Goal: Contribute content: Contribute content

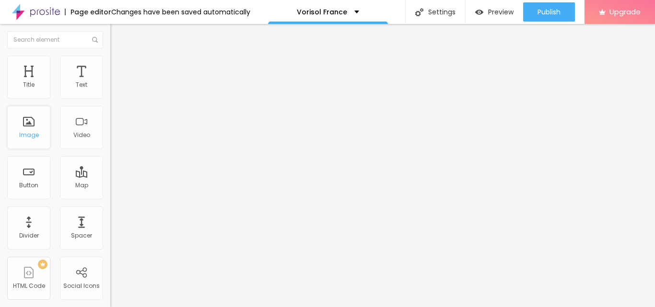
click at [34, 135] on div "Image" at bounding box center [29, 135] width 20 height 7
click at [30, 132] on div "Image" at bounding box center [29, 135] width 20 height 7
click at [110, 82] on span "Add image" at bounding box center [129, 78] width 39 height 8
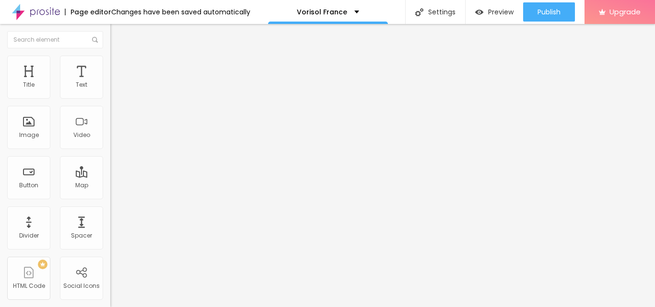
click at [110, 196] on input "https://" at bounding box center [167, 192] width 115 height 10
paste input "[DOMAIN_NAME][URL][DOMAIN_NAME]"
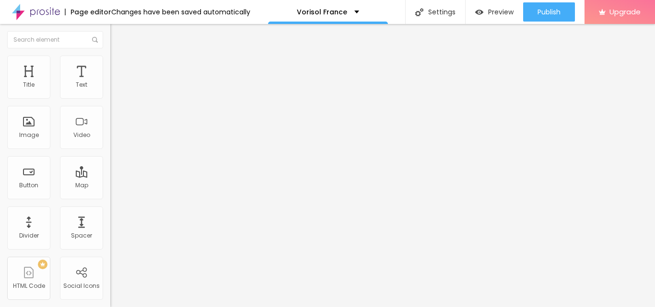
type input "[URL][DOMAIN_NAME][DOMAIN_NAME]"
click at [110, 121] on img at bounding box center [113, 118] width 7 height 7
click at [110, 196] on input "[URL][DOMAIN_NAME][DOMAIN_NAME]" at bounding box center [167, 192] width 115 height 10
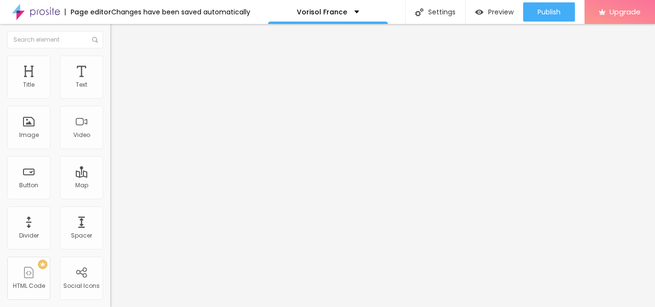
click at [110, 196] on input "[URL][DOMAIN_NAME][DOMAIN_NAME]" at bounding box center [167, 192] width 115 height 10
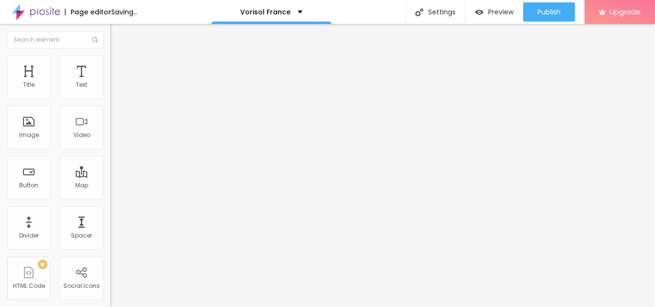
click at [110, 59] on li "Style" at bounding box center [165, 61] width 110 height 10
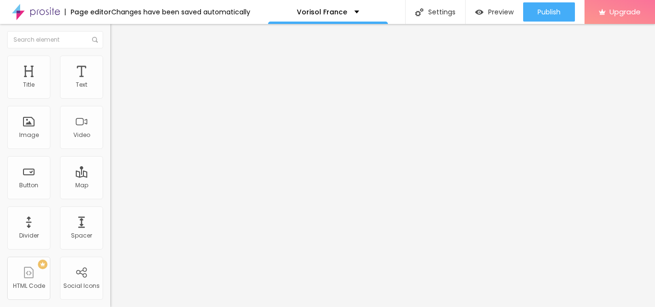
type input "95"
type input "60"
type input "50"
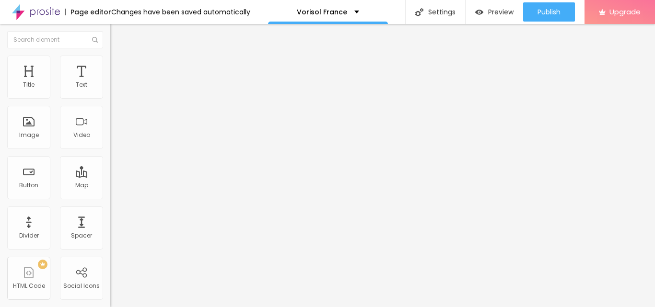
type input "50"
type input "45"
type input "40"
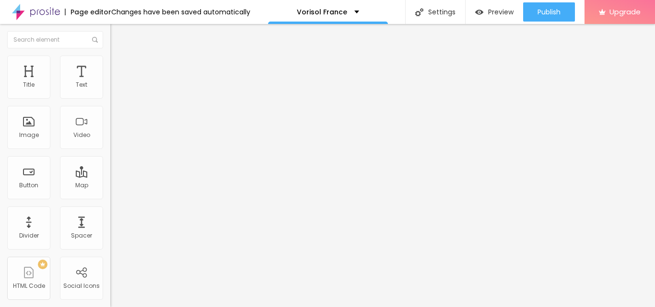
type input "35"
drag, startPoint x: 100, startPoint y: 103, endPoint x: 33, endPoint y: 102, distance: 67.1
type input "35"
click at [110, 98] on input "range" at bounding box center [141, 95] width 62 height 8
click at [110, 115] on img at bounding box center [113, 111] width 7 height 7
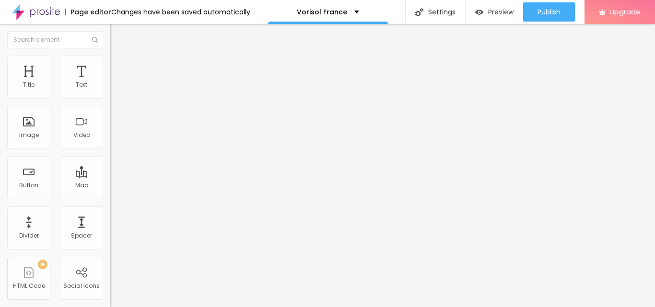
click at [110, 58] on li "Style" at bounding box center [165, 61] width 110 height 10
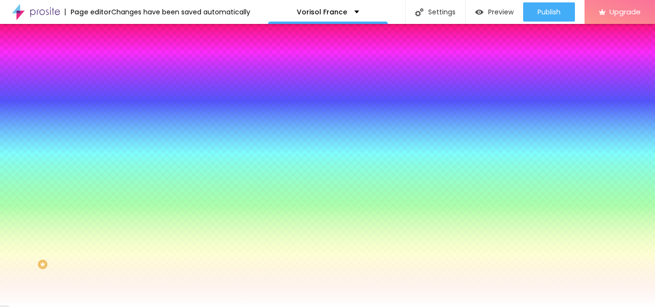
click at [110, 53] on img at bounding box center [114, 50] width 9 height 9
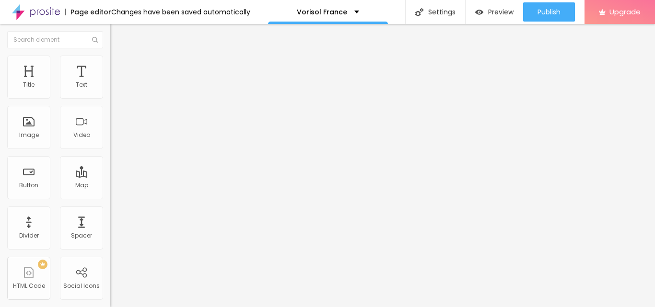
click at [110, 195] on input "https://" at bounding box center [167, 193] width 115 height 10
paste input "[DOMAIN_NAME][URL]"
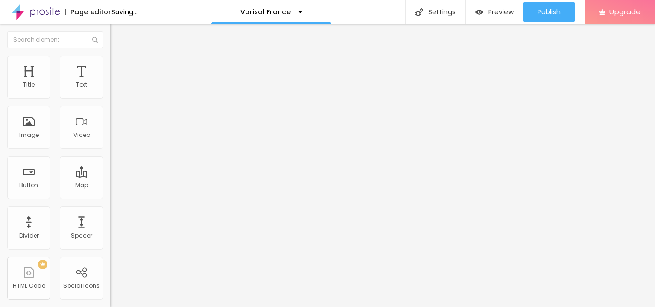
type input "[URL][DOMAIN_NAME]"
click at [110, 209] on div at bounding box center [165, 209] width 110 height 0
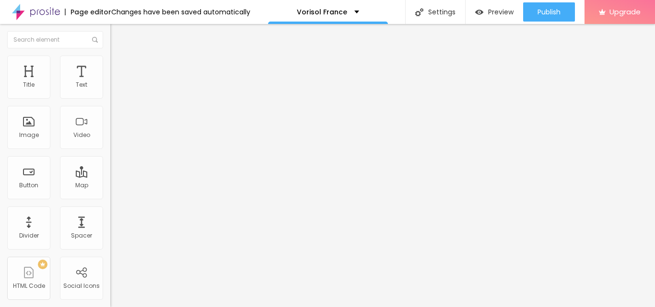
click at [110, 90] on input "Click me" at bounding box center [167, 85] width 115 height 10
paste input "ommander Maintenant"
type input "Commander Maintenant"
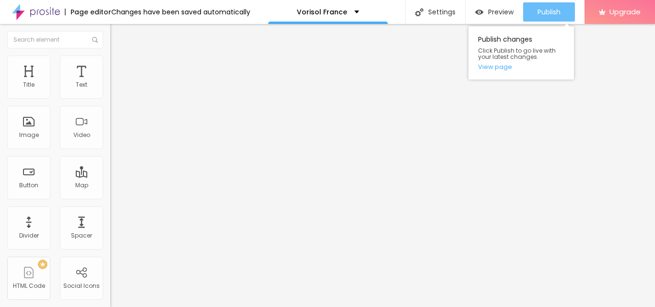
click at [547, 10] on span "Publish" at bounding box center [548, 12] width 23 height 8
